Goal: Transaction & Acquisition: Purchase product/service

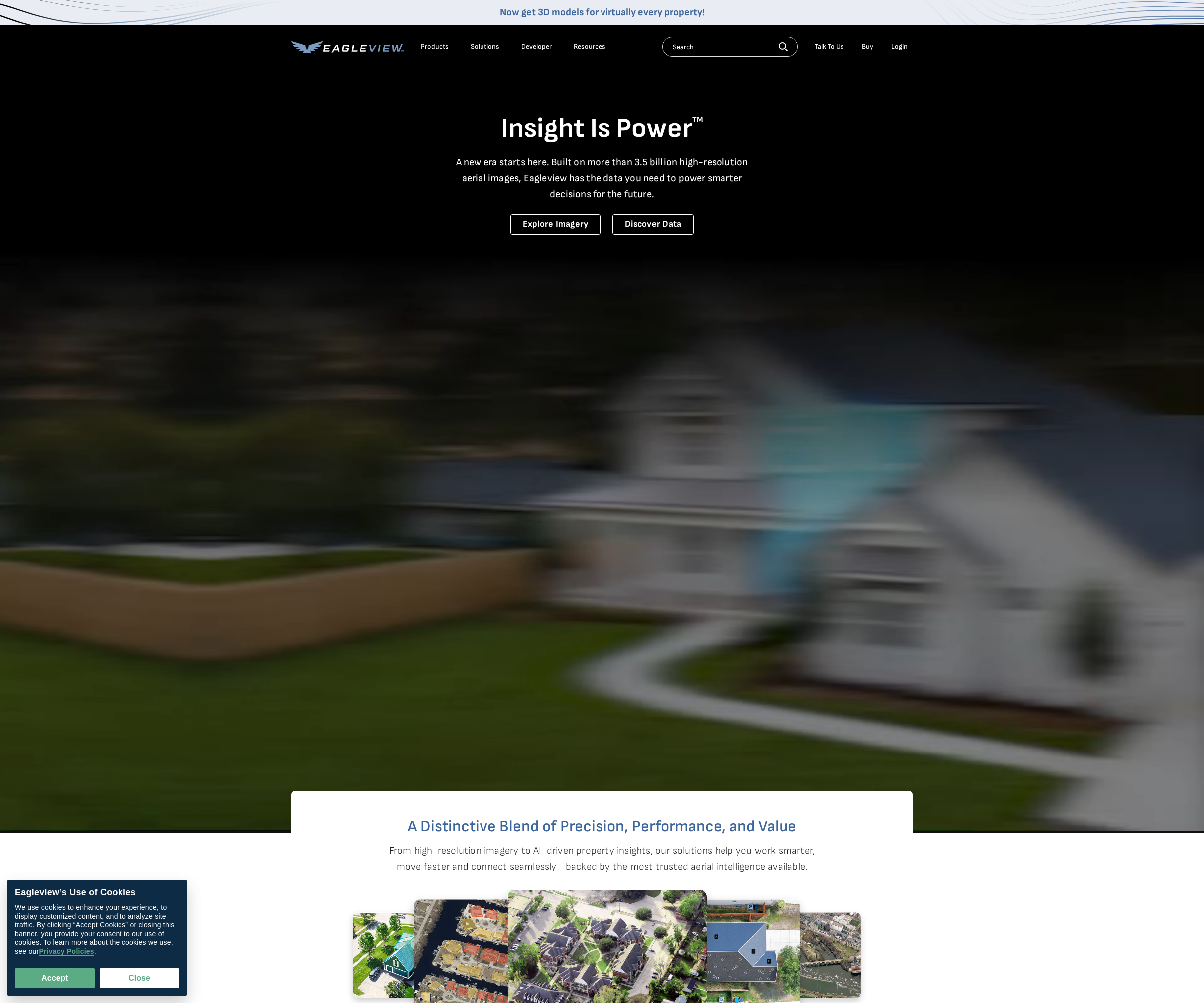
click at [904, 58] on div "Products Solutions Developer Resources Search Talk To Us Buy Login" at bounding box center [602, 46] width 621 height 44
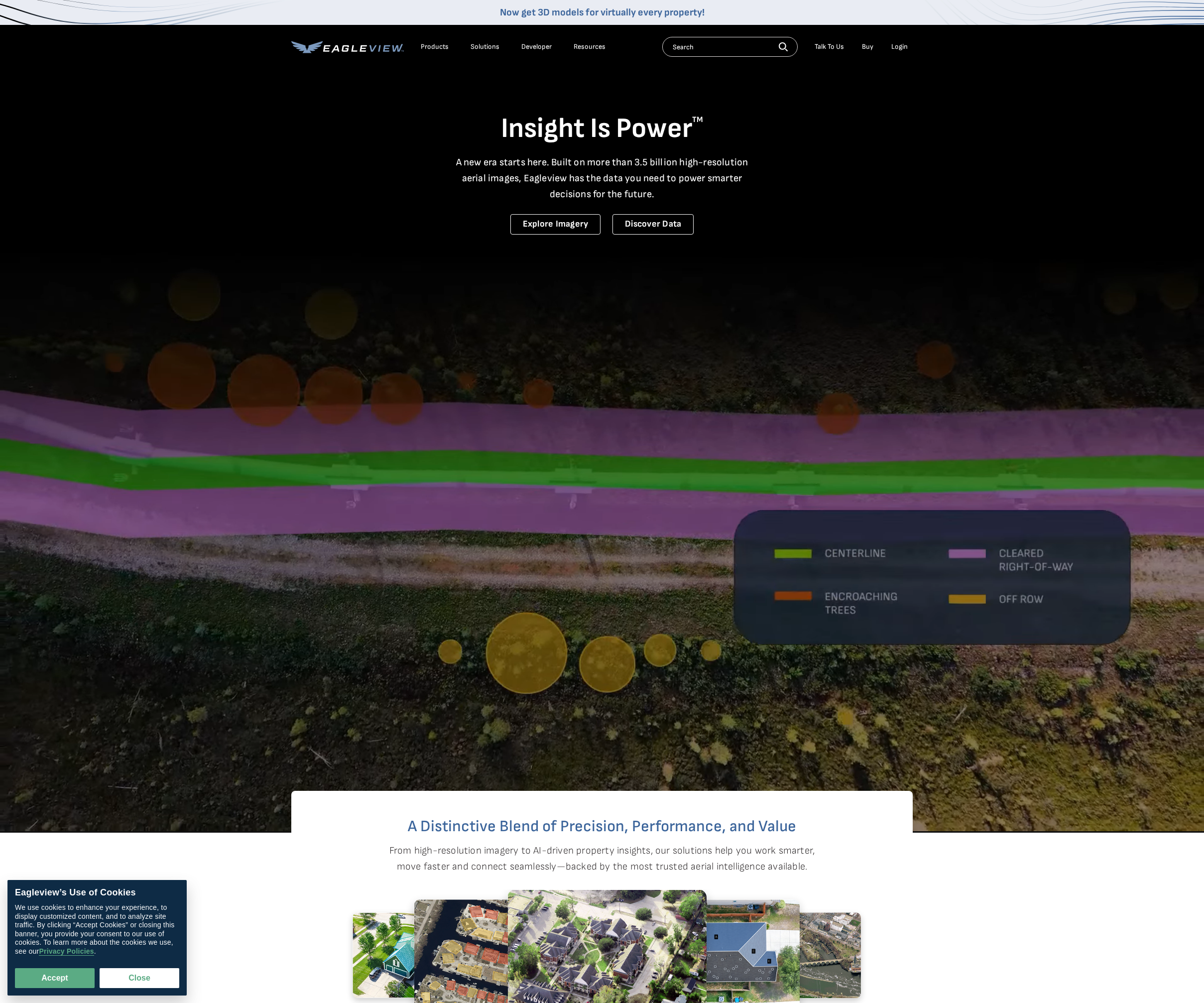
click at [902, 51] on li "Login" at bounding box center [899, 47] width 26 height 15
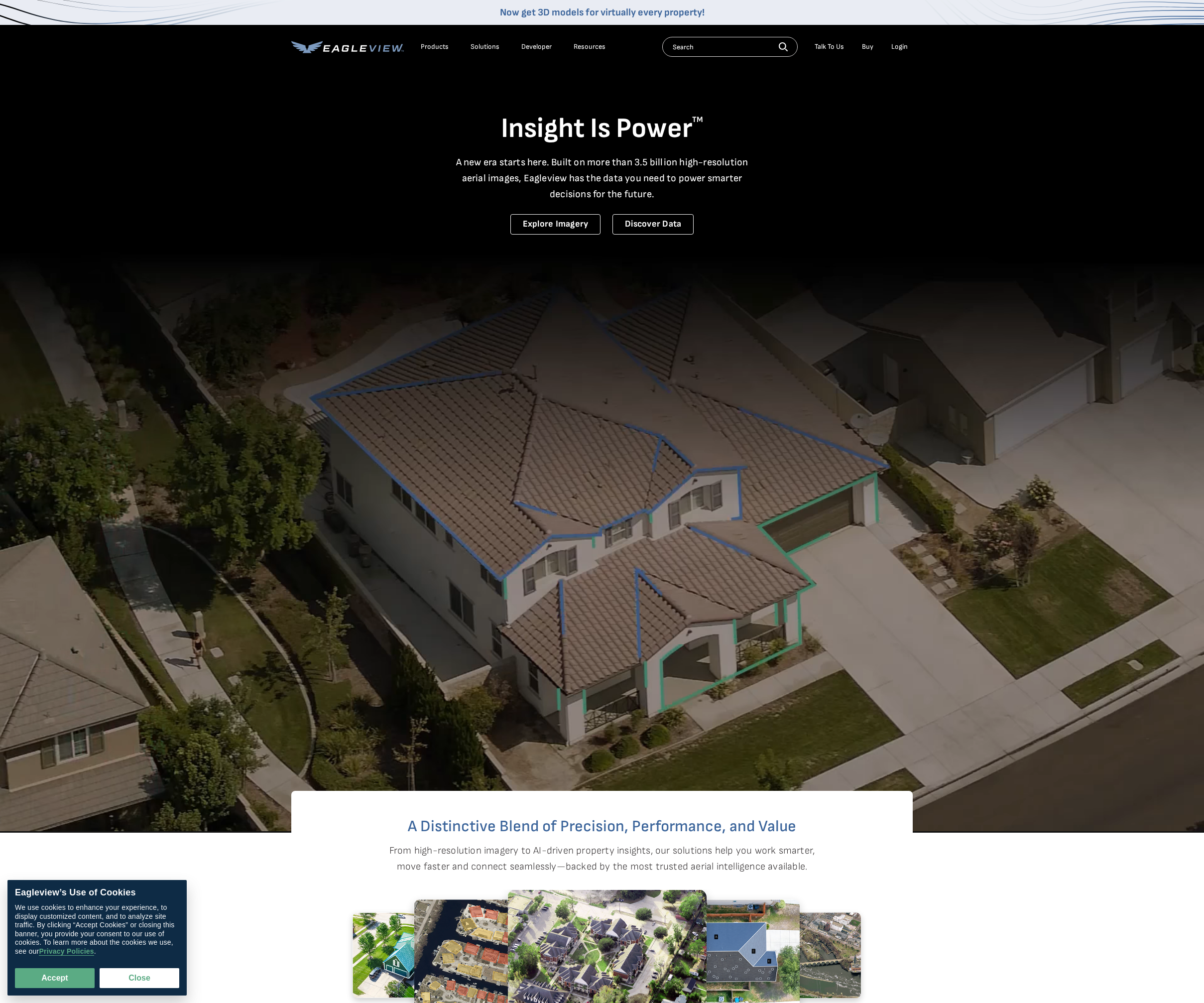
click at [902, 48] on div "Login" at bounding box center [899, 47] width 17 height 9
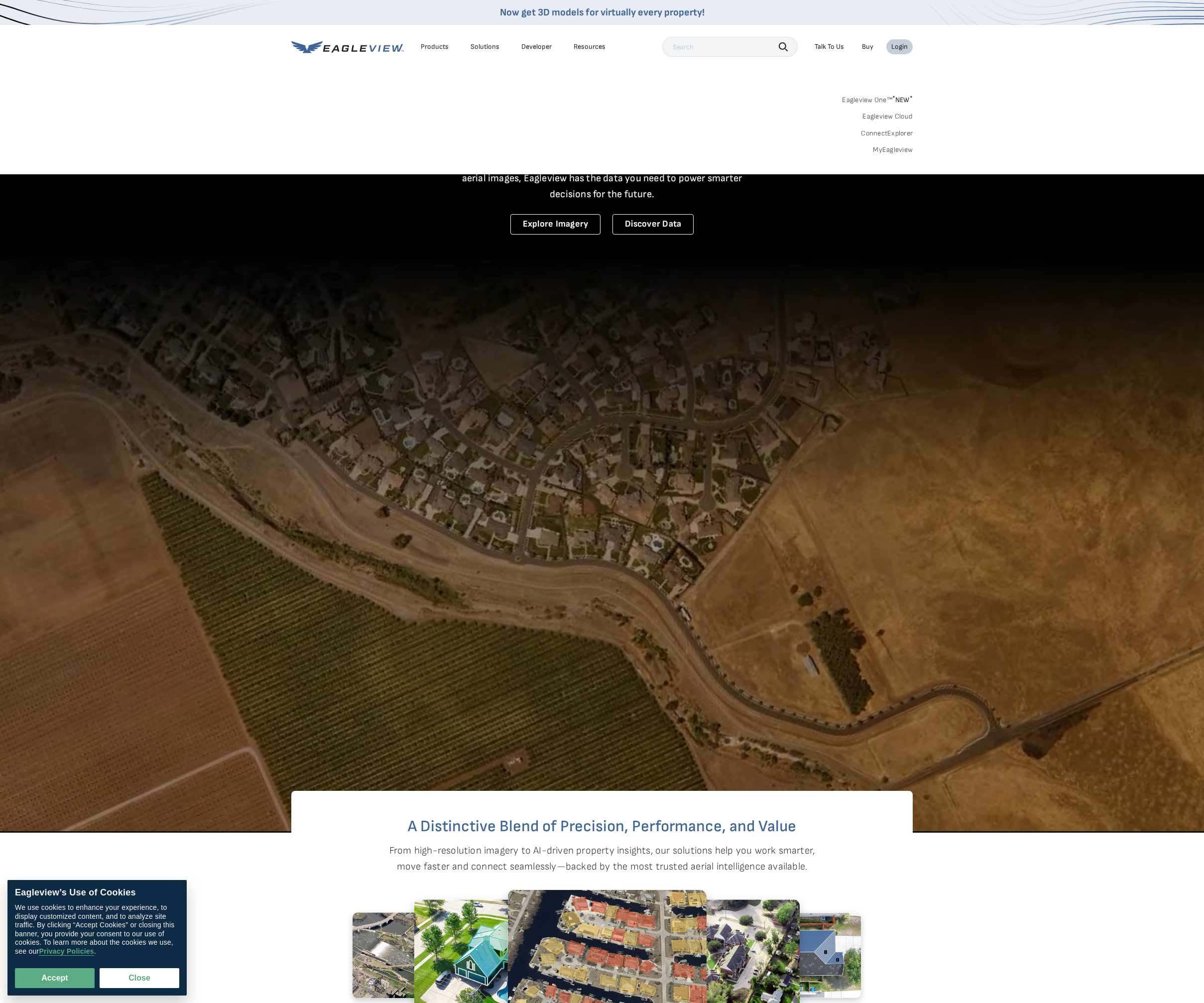
click at [881, 146] on link "MyEagleview" at bounding box center [893, 150] width 40 height 9
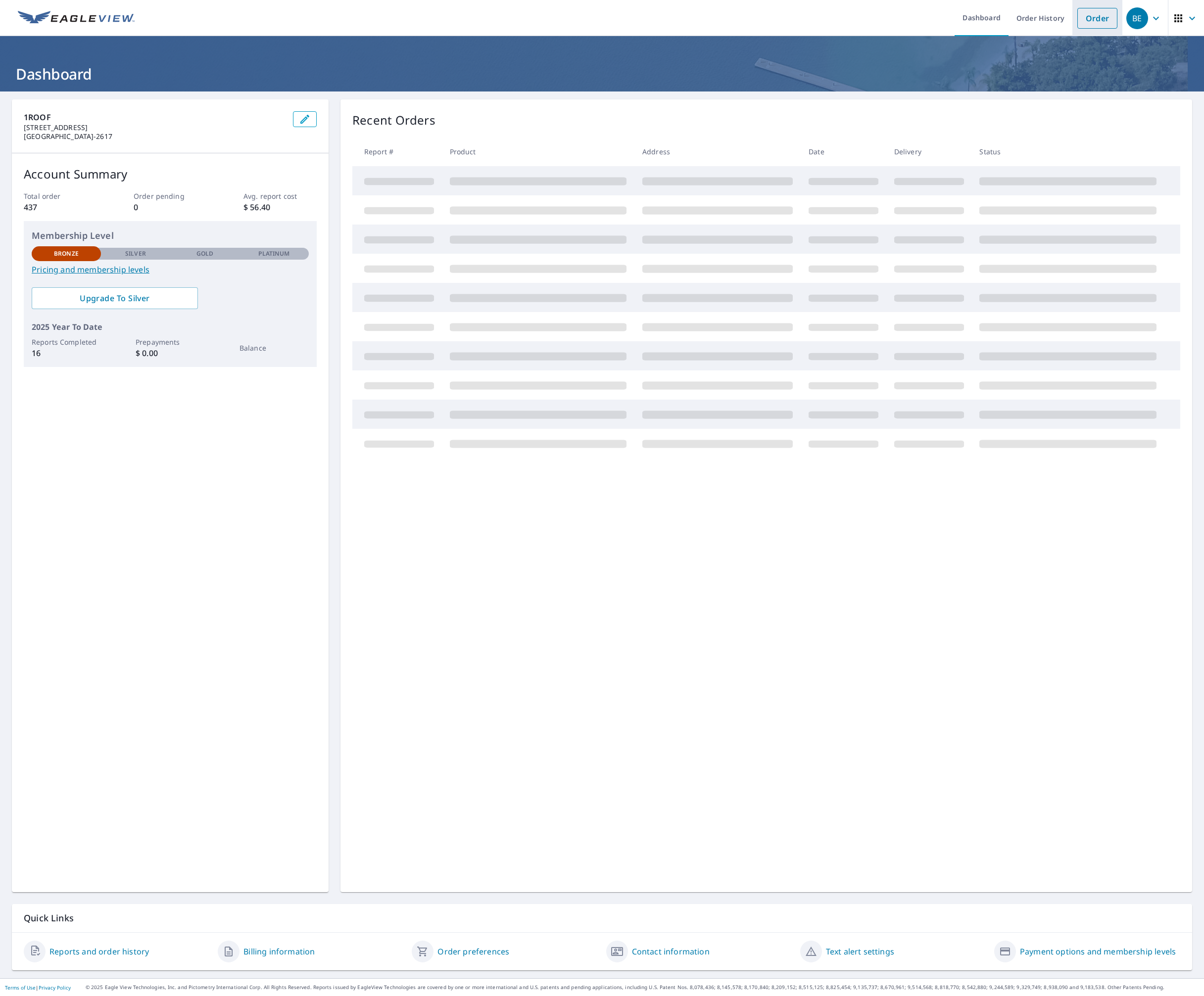
click at [1077, 25] on link "Order" at bounding box center [1097, 18] width 40 height 21
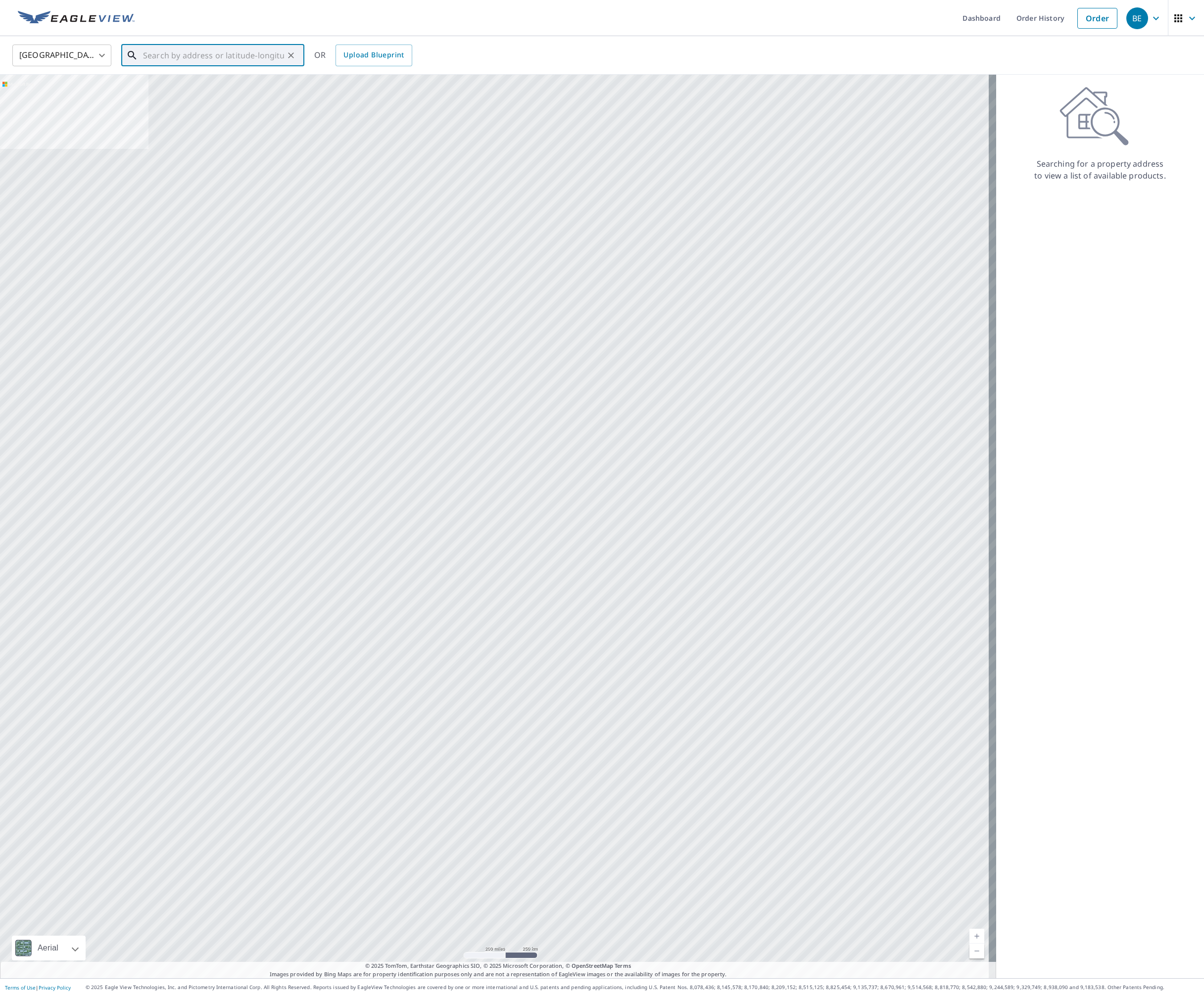
click at [176, 47] on input "text" at bounding box center [214, 55] width 141 height 27
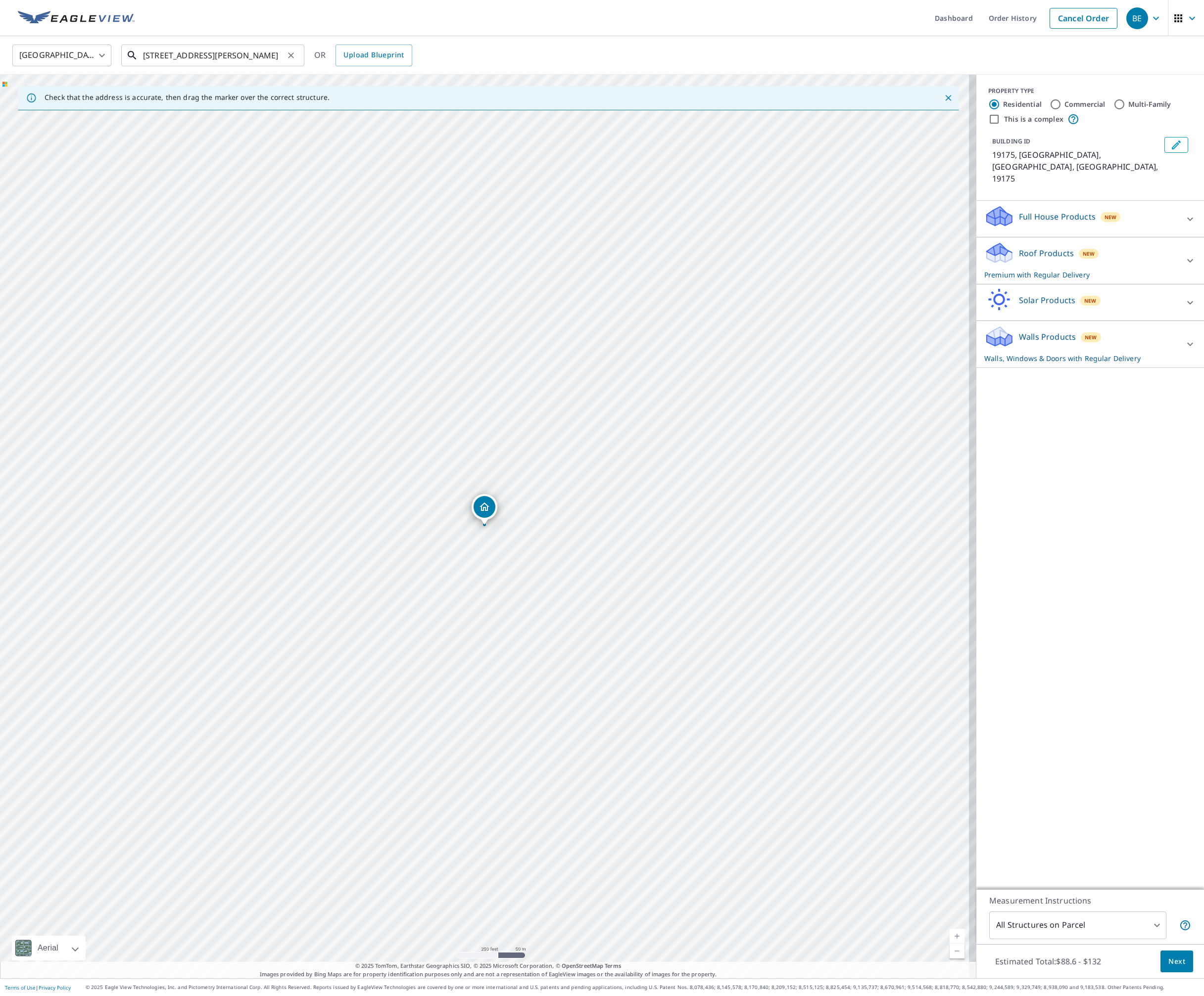
click at [243, 55] on input "[STREET_ADDRESS][PERSON_NAME]" at bounding box center [214, 55] width 141 height 27
type input "[STREET_ADDRESS][PERSON_NAME]"
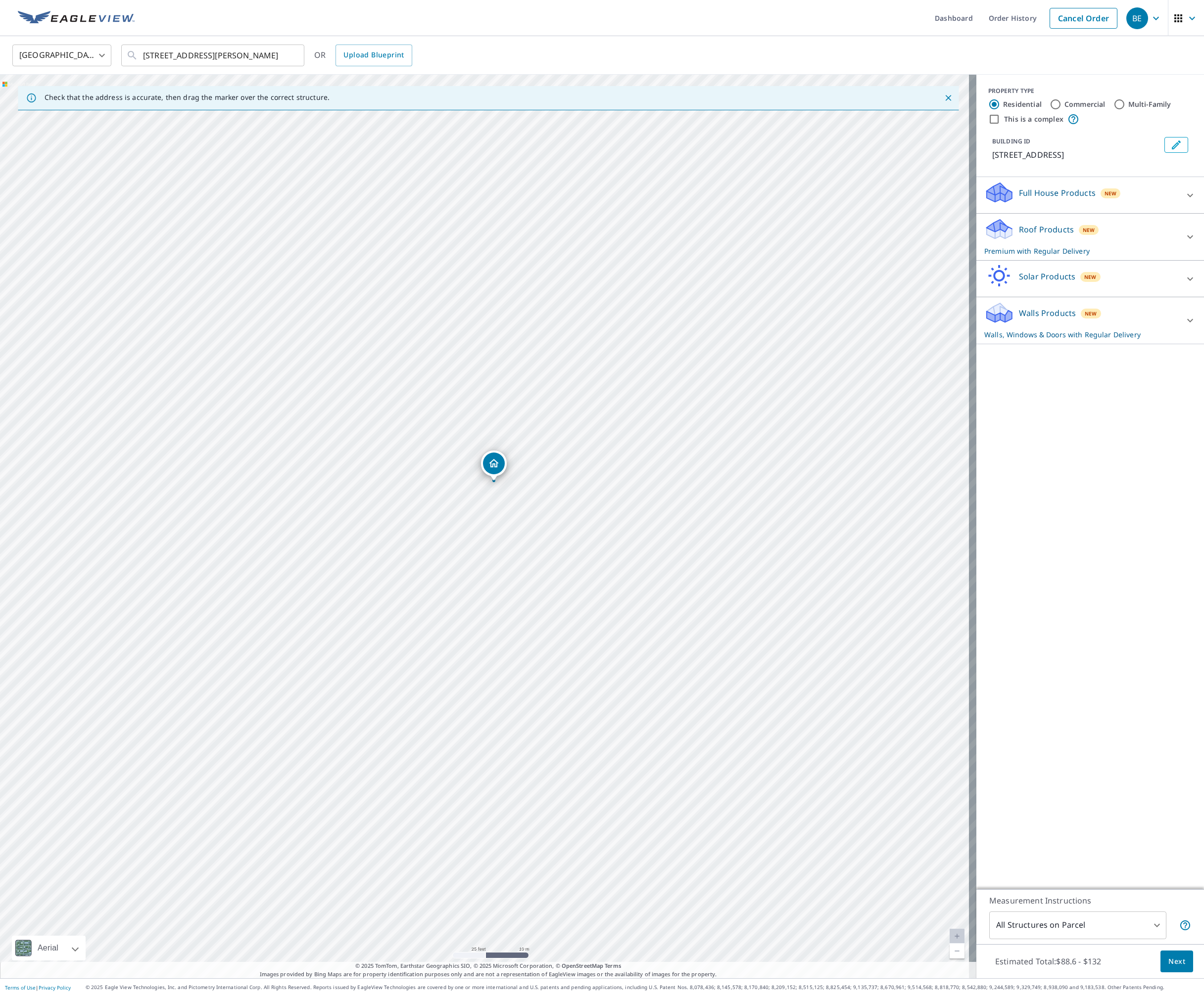
click at [1042, 226] on p "Roof Products" at bounding box center [1046, 229] width 55 height 12
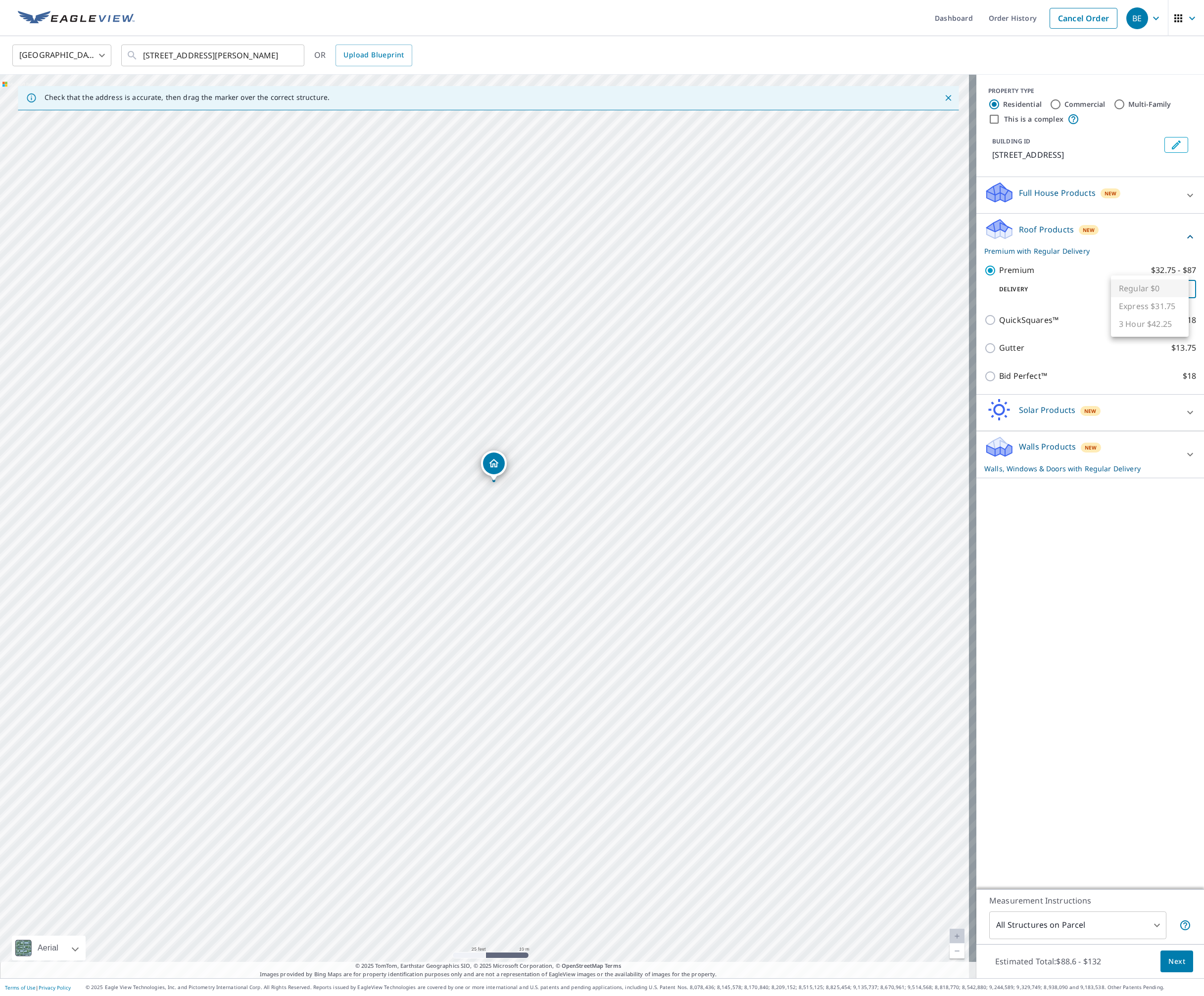
click at [1112, 290] on body "BE BE Dashboard Order History Cancel Order BE [GEOGRAPHIC_DATA] [GEOGRAPHIC_DAT…" at bounding box center [602, 498] width 1204 height 996
click at [1094, 554] on div at bounding box center [602, 498] width 1204 height 996
click at [1162, 970] on button "Next" at bounding box center [1176, 962] width 32 height 22
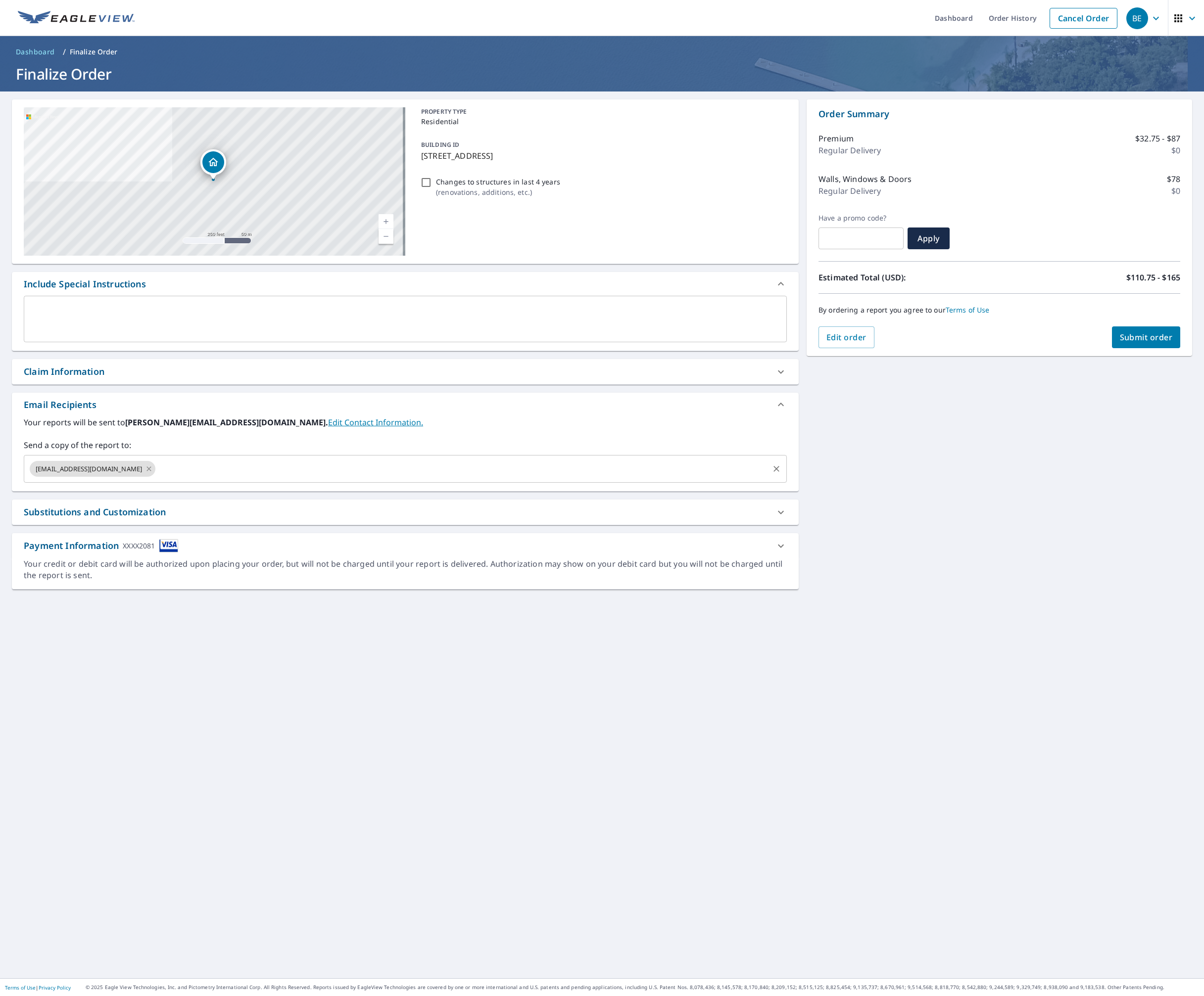
click at [145, 468] on icon at bounding box center [149, 469] width 8 height 11
click at [130, 371] on div "Claim Information" at bounding box center [396, 371] width 745 height 13
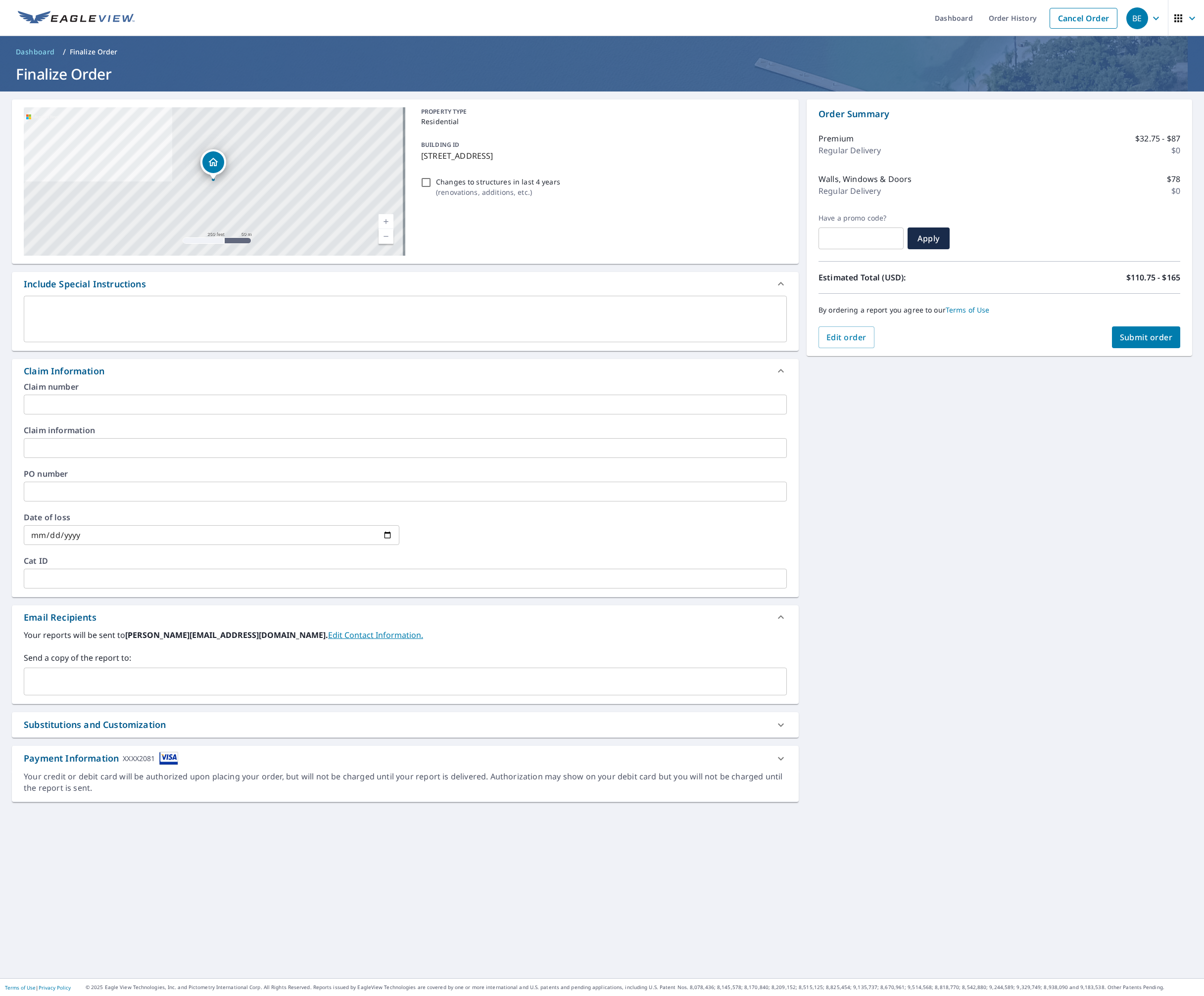
click at [121, 405] on input "text" at bounding box center [405, 405] width 763 height 20
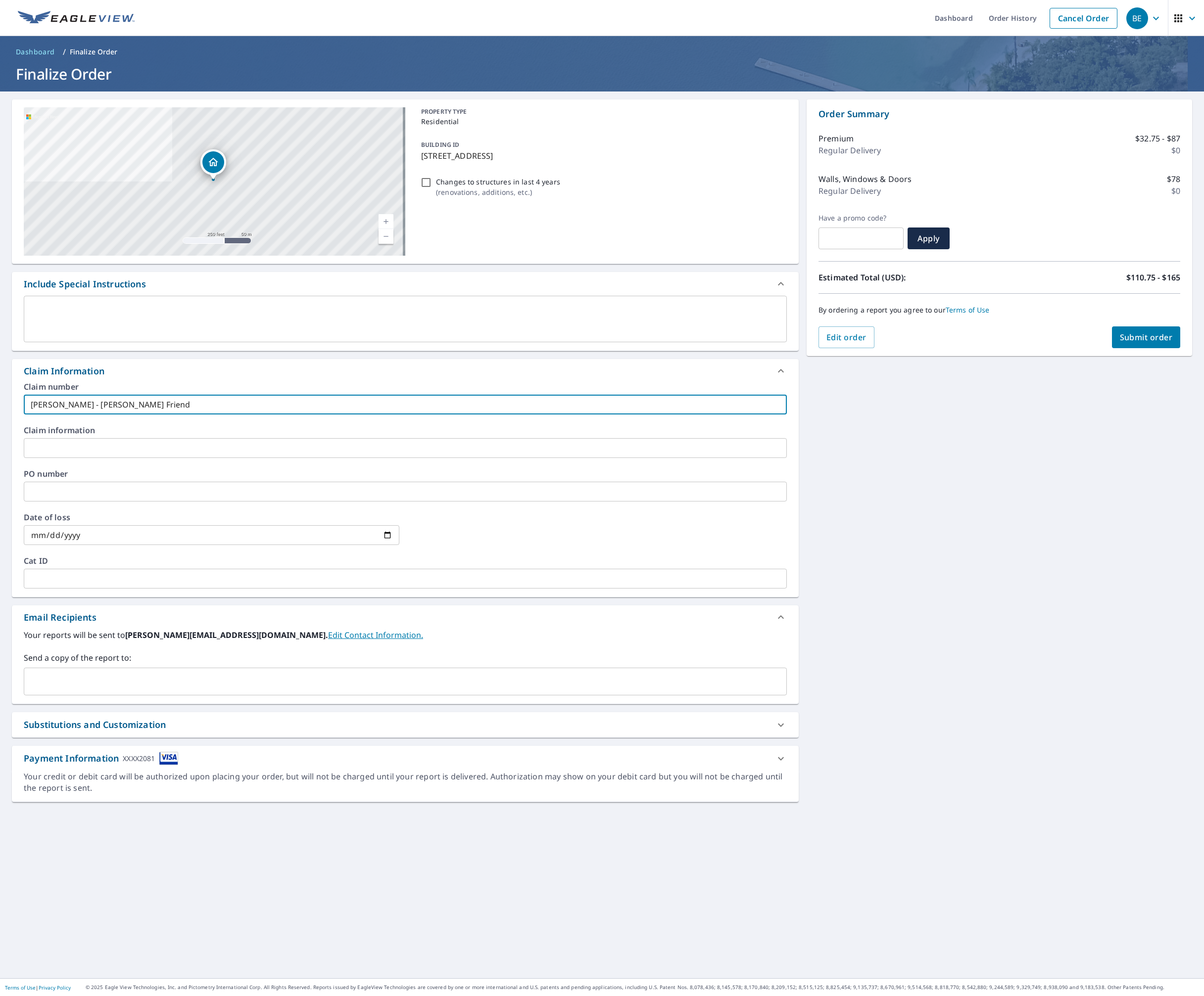
type input "Kathy - Longo Friend"
click at [1058, 479] on div "19175 Coton Hall St Leesburg, VA 20176 Aerial Road A standard road map Aerial A…" at bounding box center [602, 535] width 1204 height 887
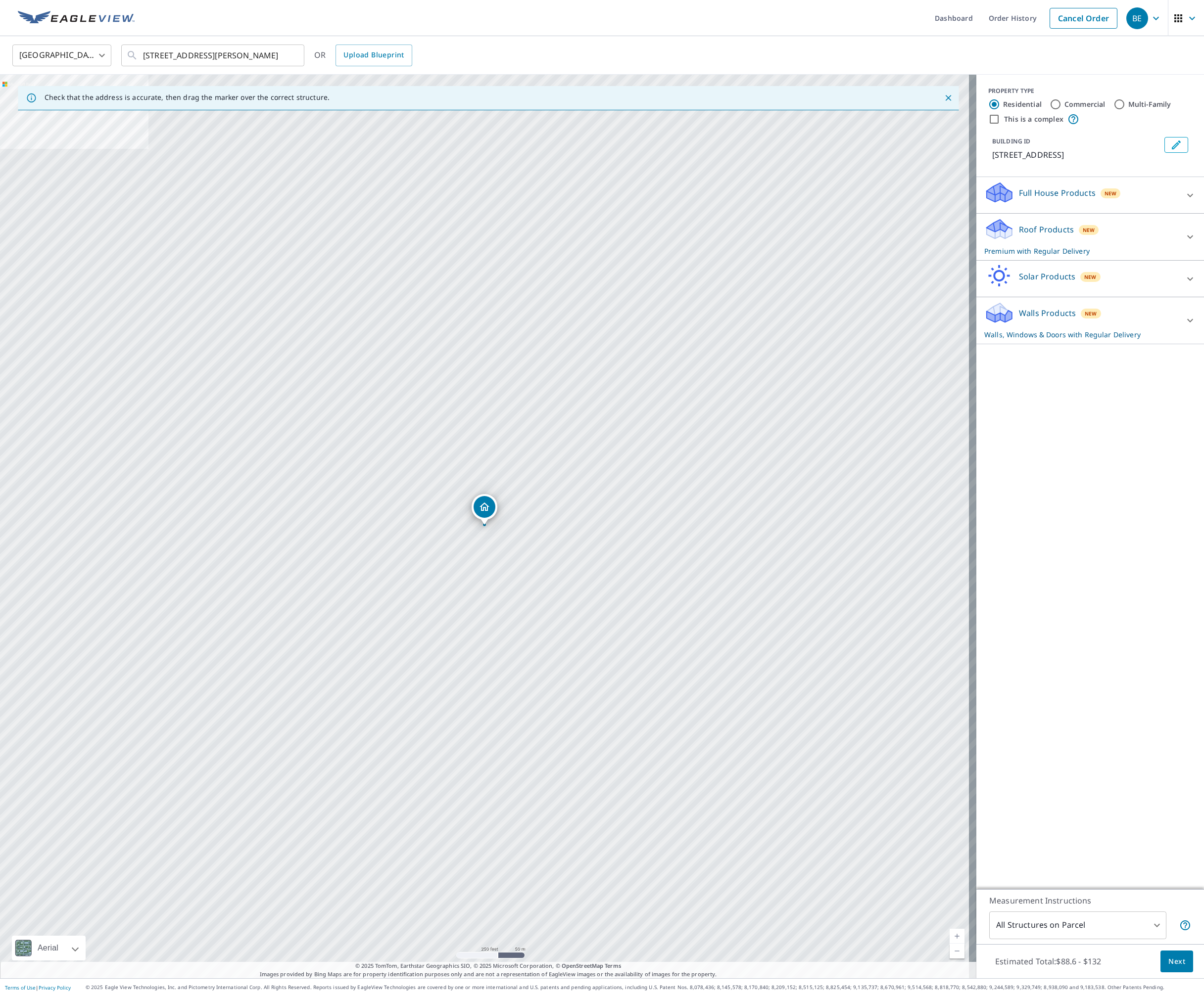
click at [1036, 313] on p "Walls Products" at bounding box center [1047, 313] width 57 height 12
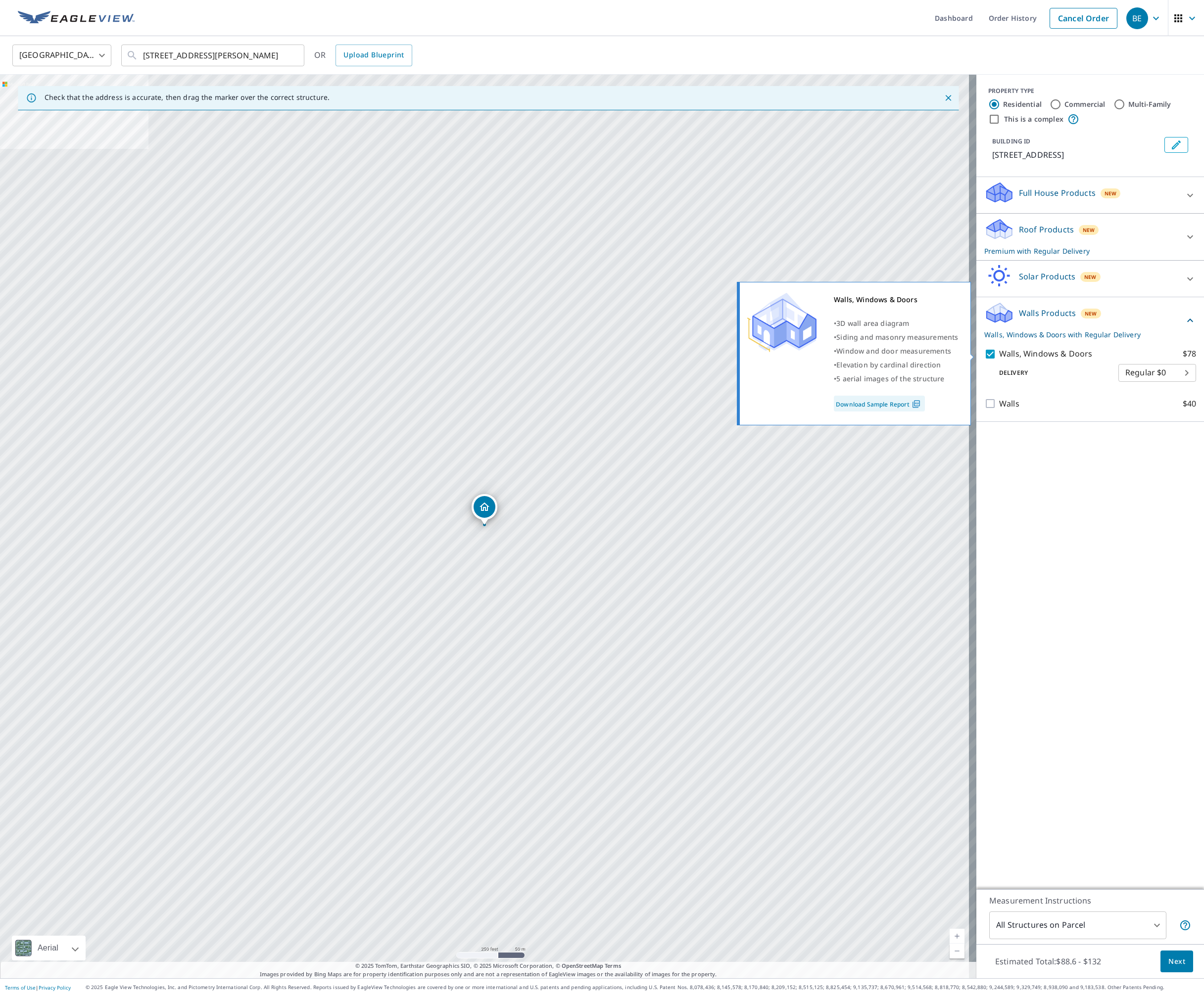
click at [1009, 357] on p "Walls, Windows & Doors" at bounding box center [1046, 354] width 93 height 12
click at [999, 357] on input "Walls, Windows & Doors $78" at bounding box center [992, 354] width 15 height 12
checkbox input "false"
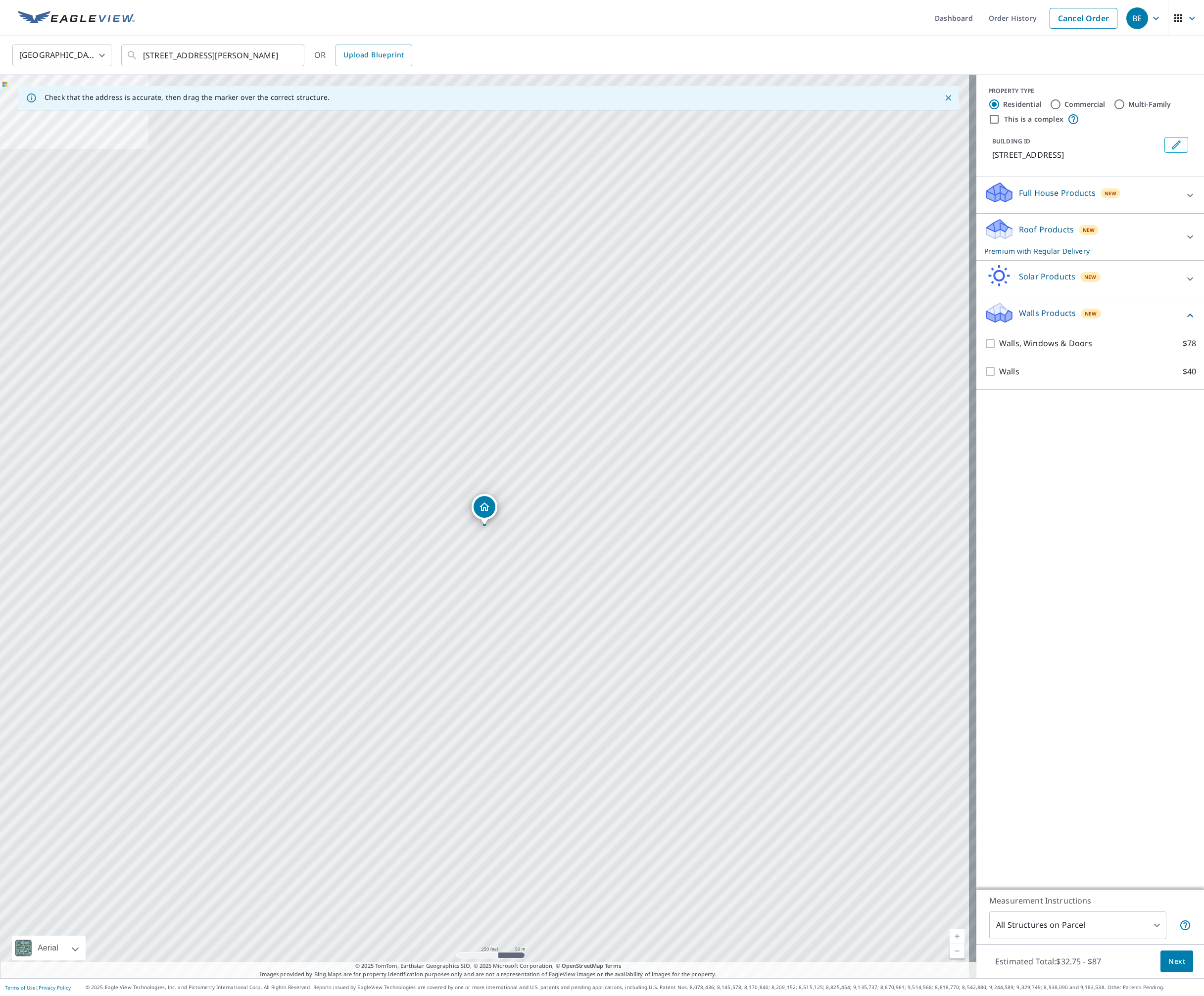
click at [1064, 554] on div "PROPERTY TYPE Residential Commercial Multi-Family This is a complex BUILDING ID…" at bounding box center [1090, 482] width 228 height 815
click at [1160, 960] on button "Next" at bounding box center [1176, 962] width 32 height 22
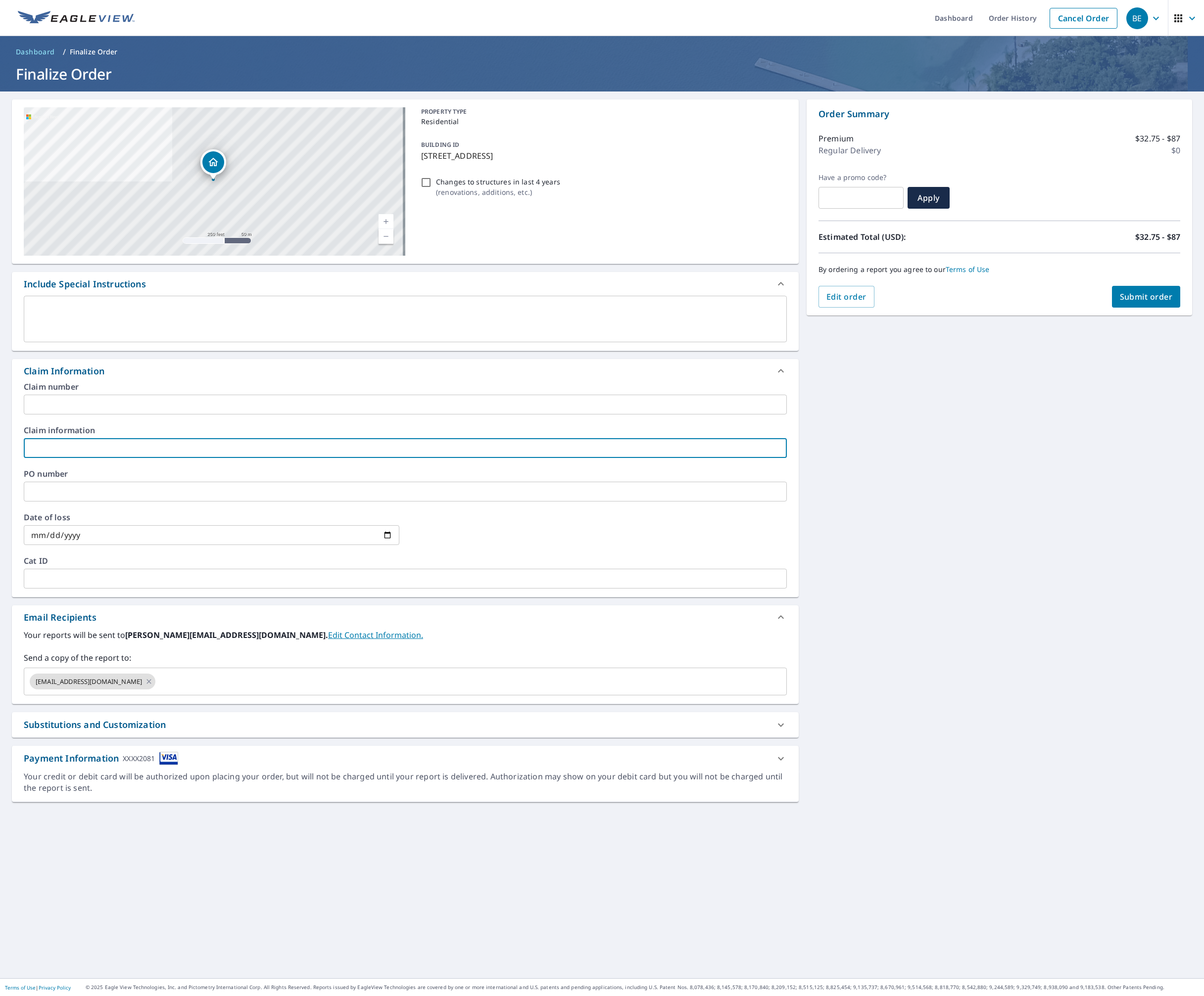
click at [379, 452] on input "text" at bounding box center [405, 448] width 763 height 20
click at [379, 403] on input "text" at bounding box center [405, 405] width 763 height 20
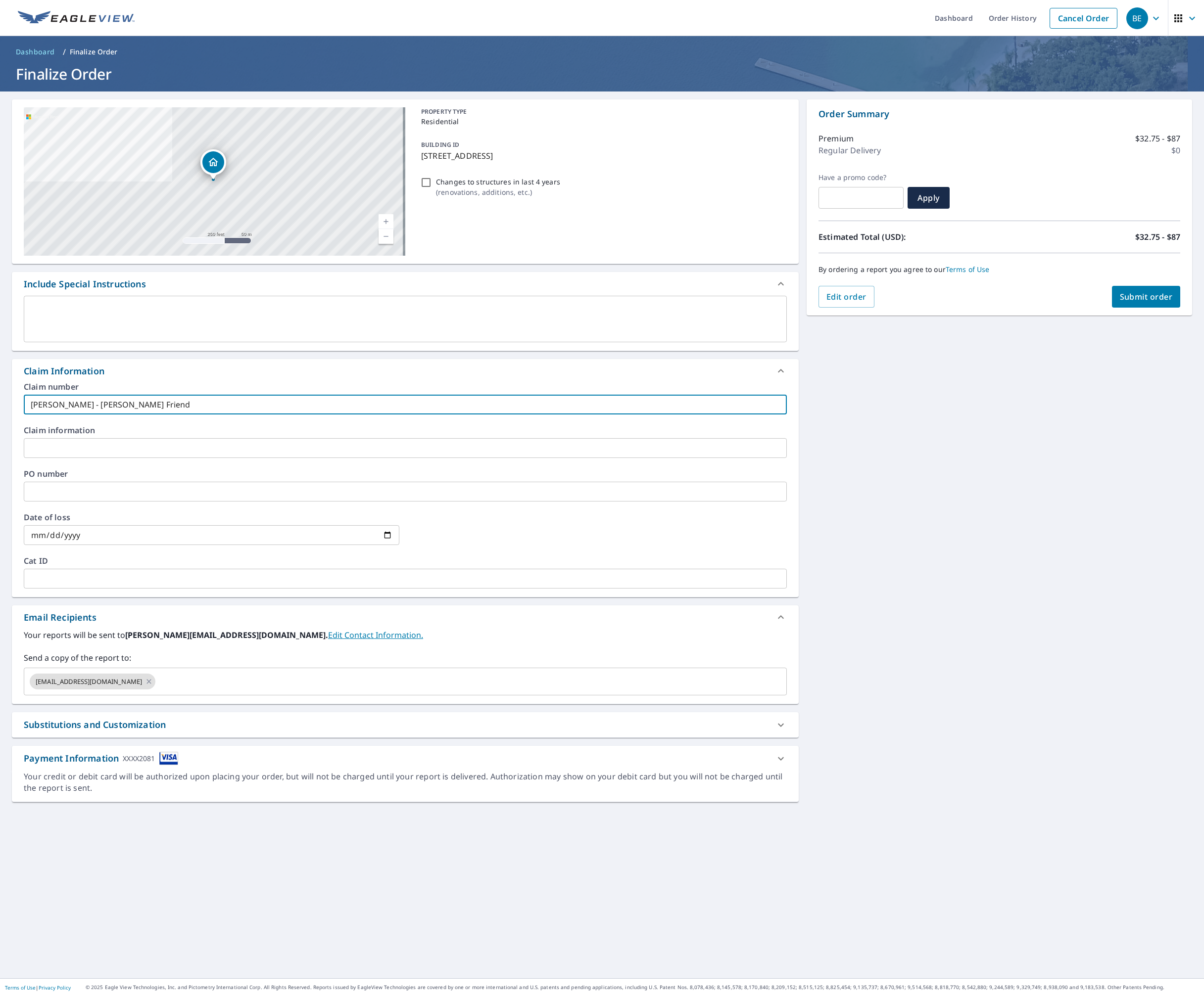
click at [922, 530] on div "19175 Coton Hall St Leesburg, VA 20176 Aerial Road A standard road map Aerial A…" at bounding box center [602, 535] width 1204 height 887
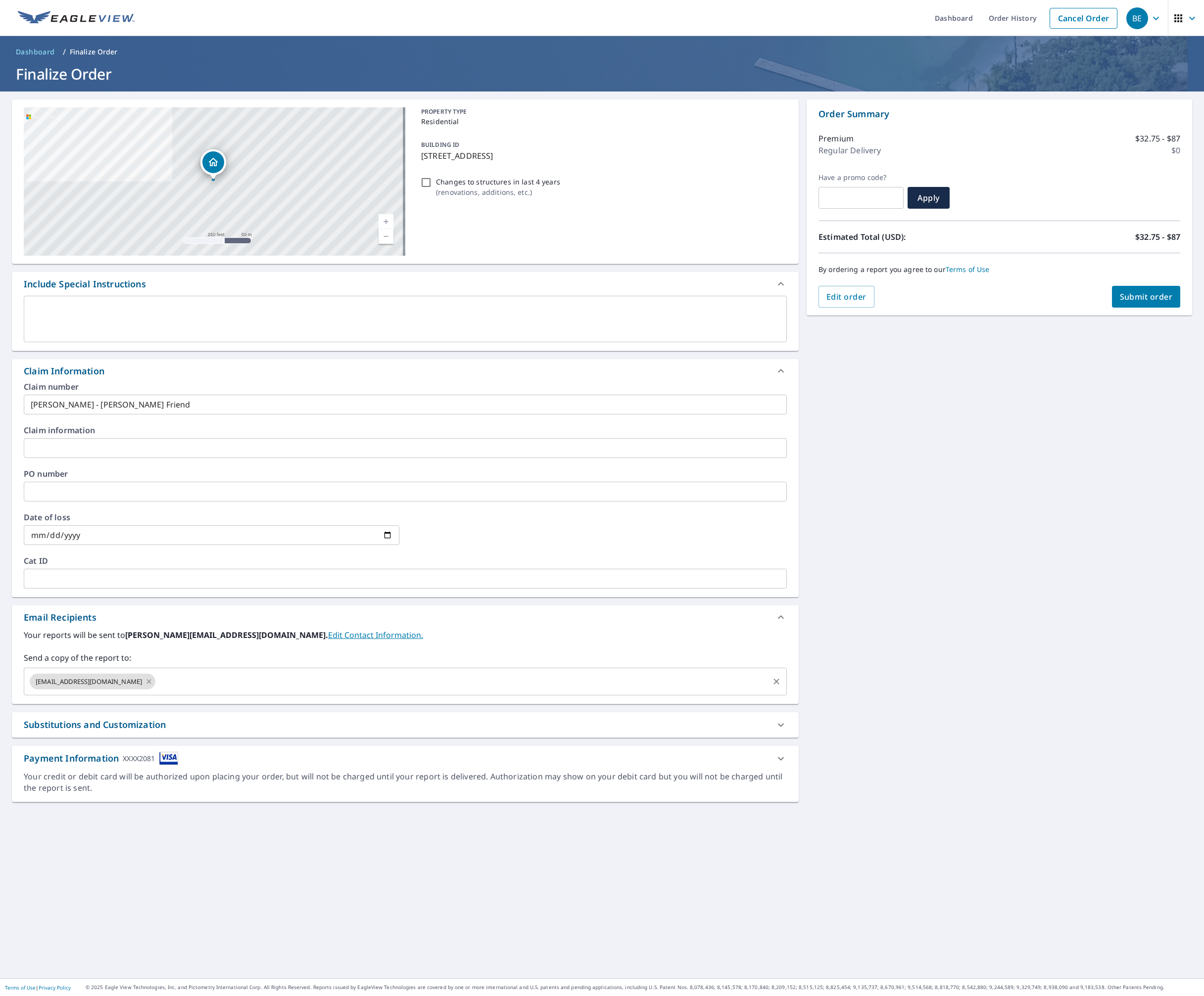
click at [145, 683] on icon at bounding box center [149, 682] width 8 height 11
click at [449, 158] on p "19175 Coton Hall St, Leesburg, VA, 20176" at bounding box center [602, 156] width 362 height 12
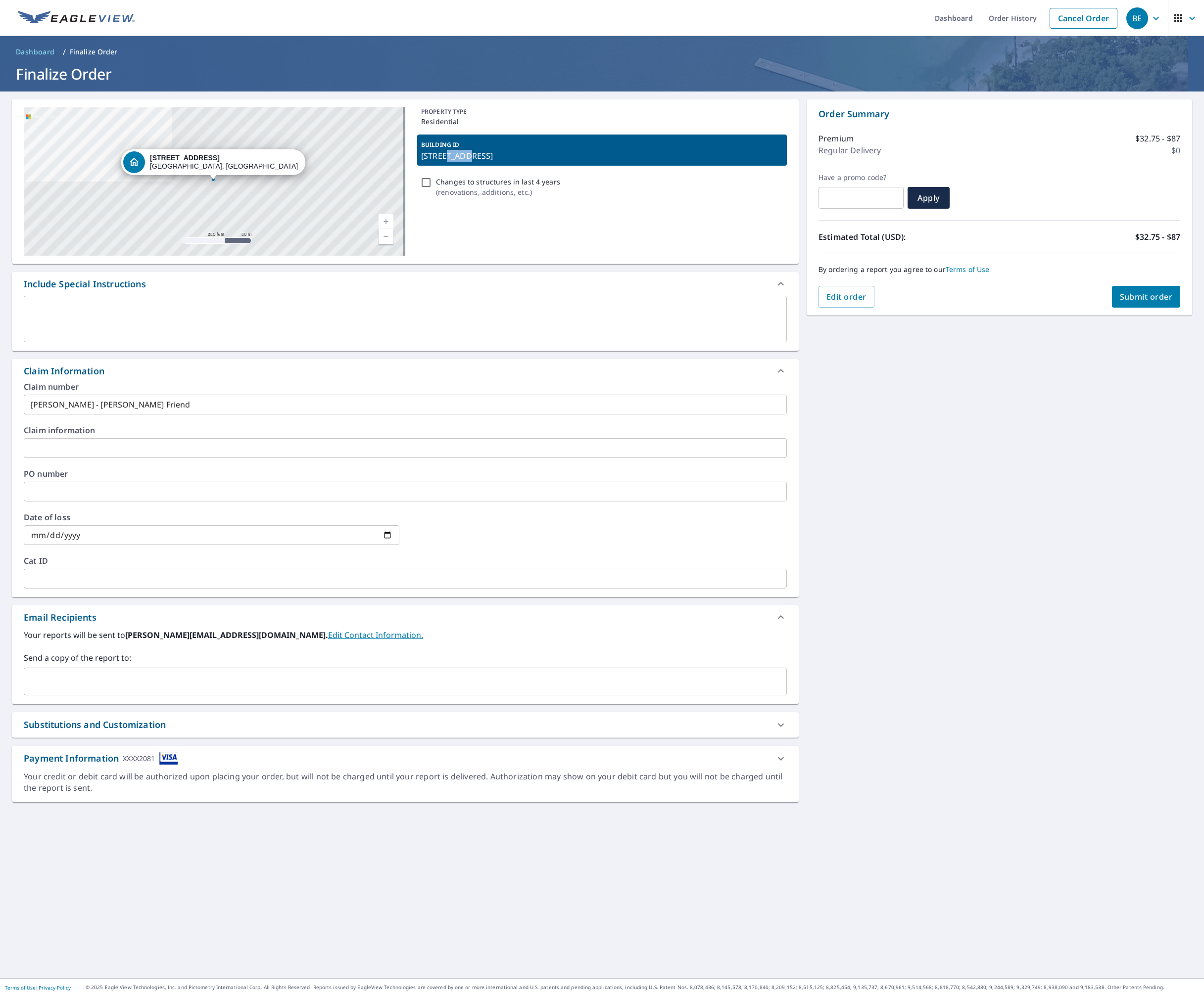
click at [448, 158] on p "19175 Coton Hall St, Leesburg, VA, 20176" at bounding box center [602, 156] width 362 height 12
copy div "19175 Coton Hall St, Leesburg, VA, 20176"
click at [192, 414] on div "Claim number Kathy - Longo Friend ​ Claim information ​ PO number ​ Date of los…" at bounding box center [405, 490] width 786 height 214
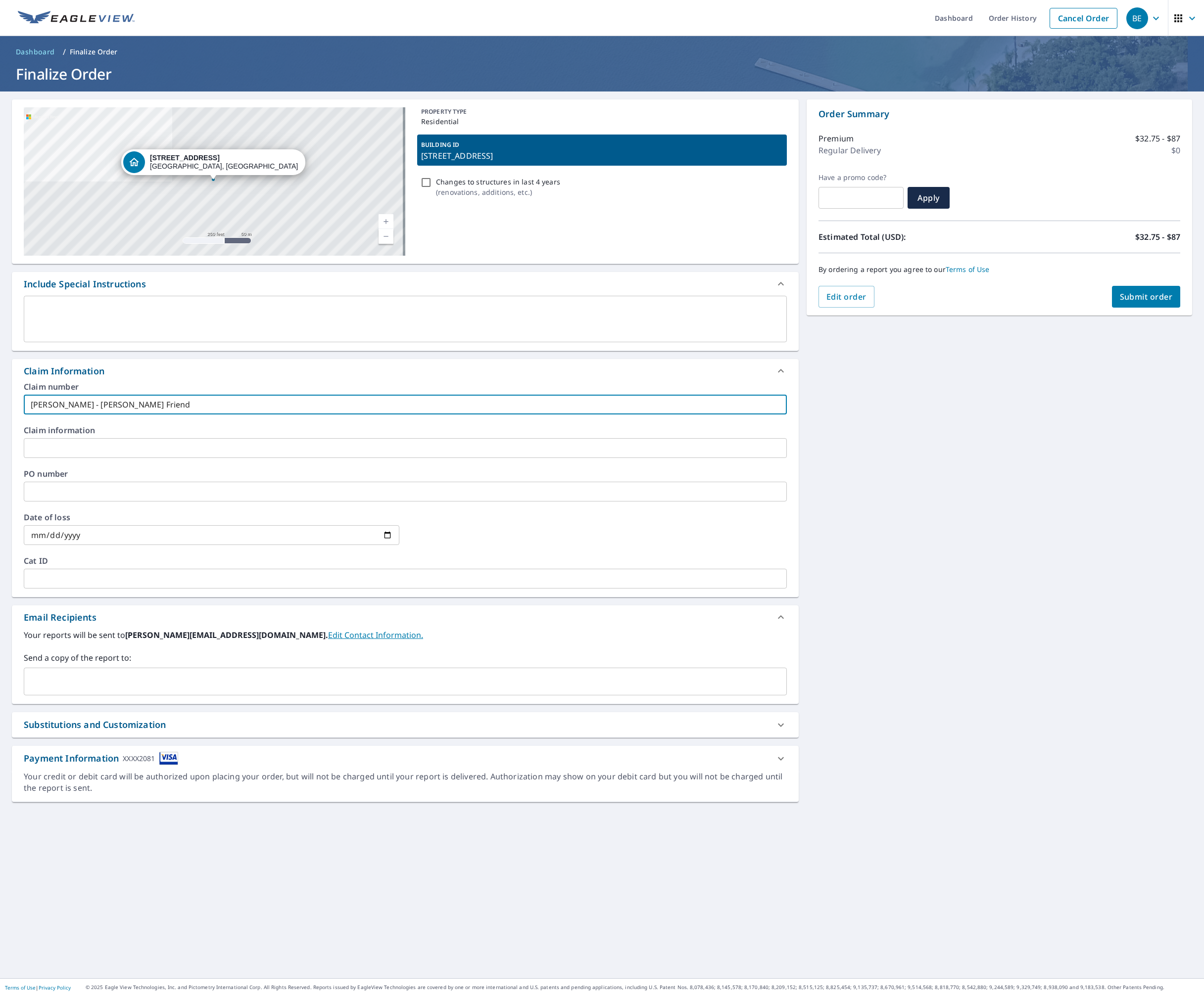
click at [192, 409] on input "Kathy - Longo Friend" at bounding box center [405, 405] width 763 height 20
type input "Kathy Nekic"
click at [1147, 301] on span "Submit order" at bounding box center [1146, 297] width 53 height 11
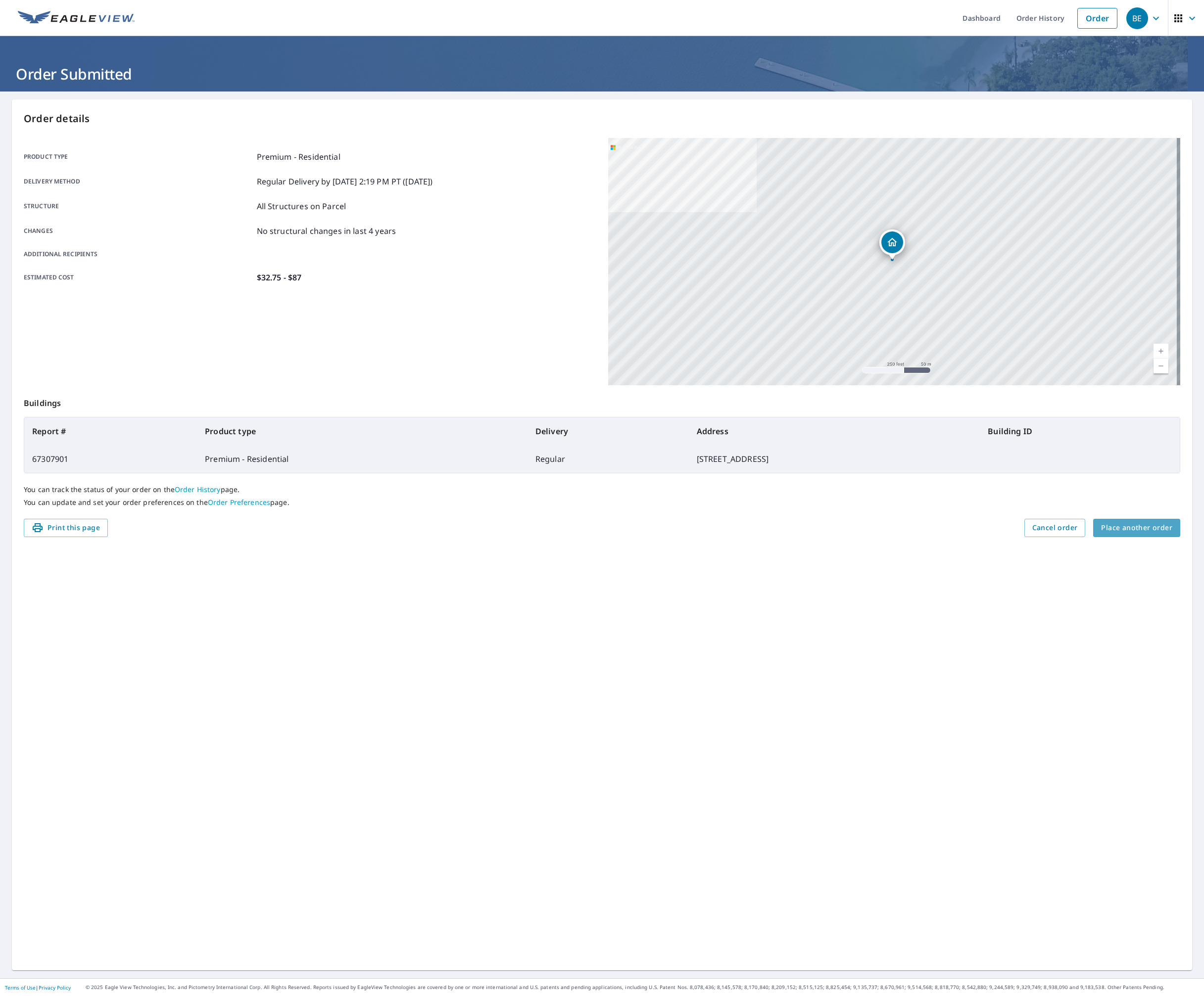
click at [1144, 532] on span "Place another order" at bounding box center [1136, 528] width 71 height 12
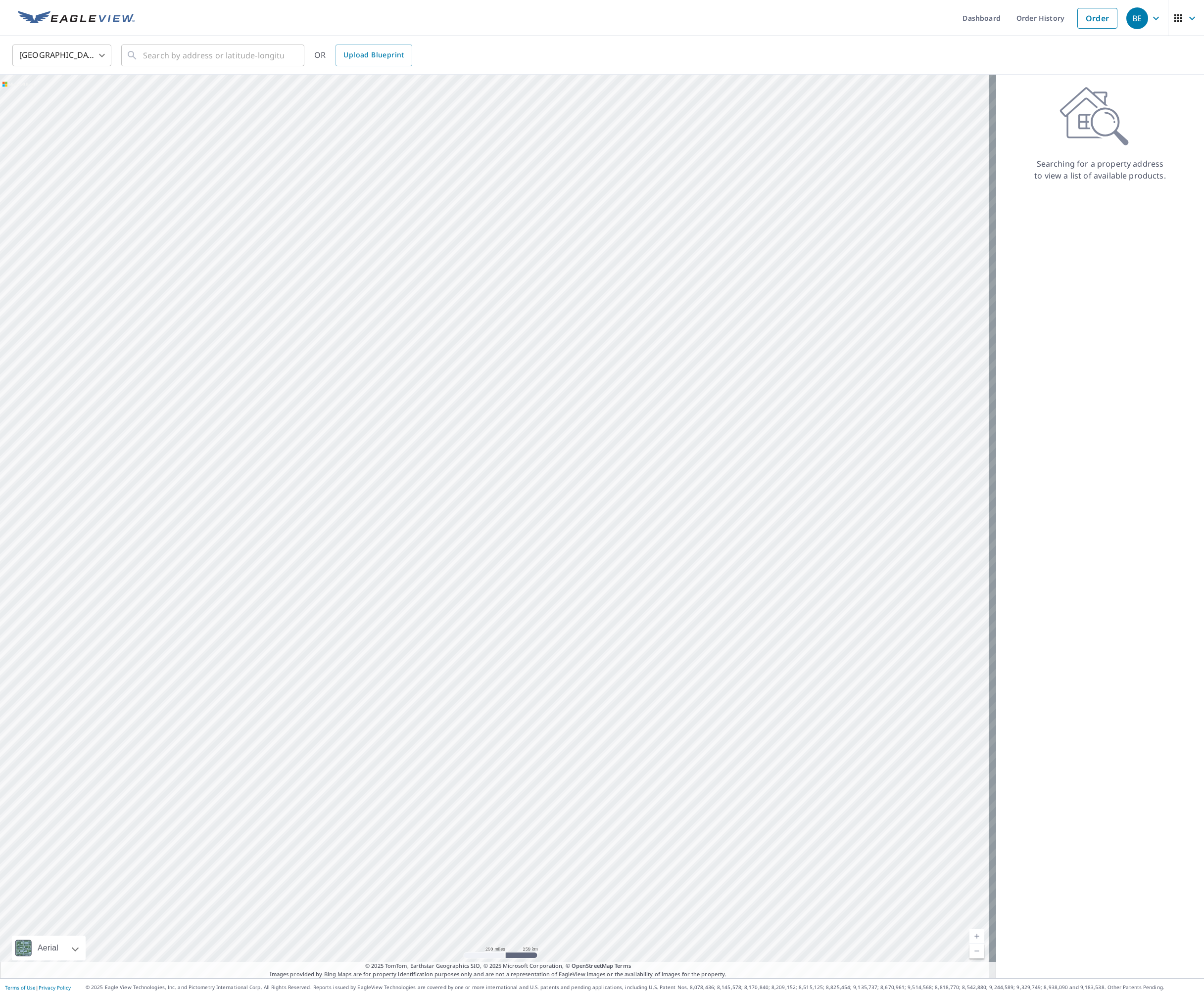
click at [1128, 19] on div "BE" at bounding box center [1137, 18] width 22 height 22
click at [1099, 22] on link "Order" at bounding box center [1097, 18] width 40 height 21
click at [985, 19] on link "Dashboard" at bounding box center [982, 18] width 54 height 36
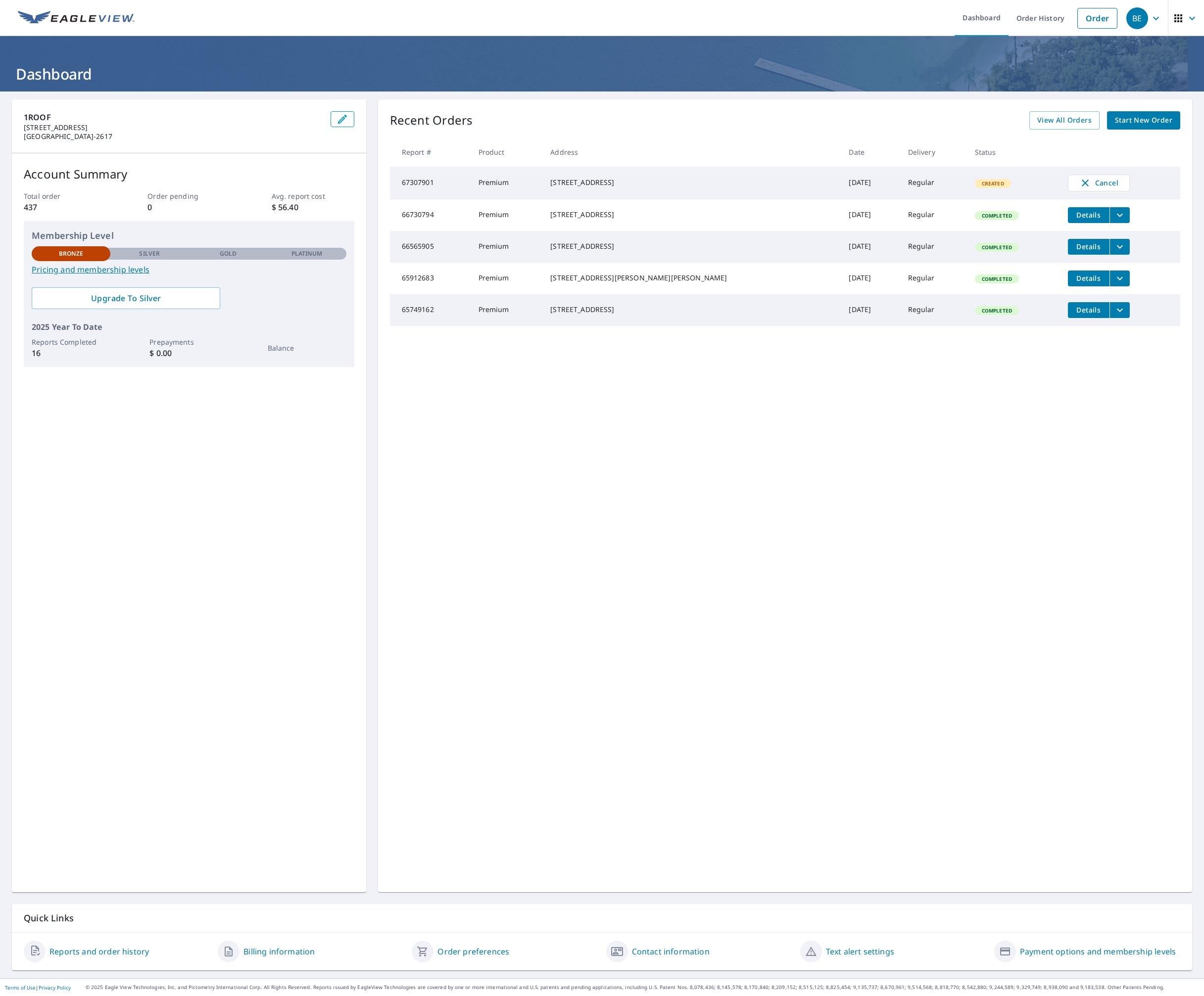
click at [974, 186] on td "Created" at bounding box center [1014, 182] width 93 height 32
